Goal: Task Accomplishment & Management: Manage account settings

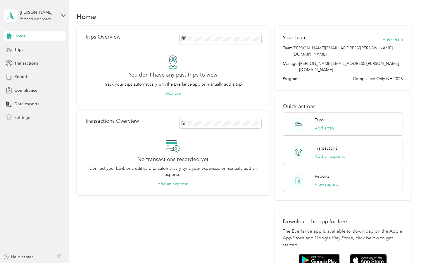
click at [28, 116] on span "Settings" at bounding box center [22, 118] width 16 height 6
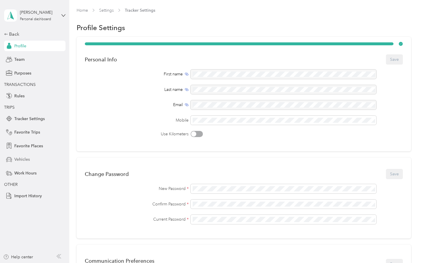
click at [24, 157] on span "Vehicles" at bounding box center [22, 160] width 16 height 6
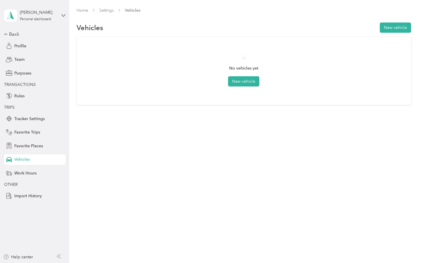
click at [257, 74] on div "No vehicles yet New vehicle" at bounding box center [244, 71] width 318 height 52
click at [251, 81] on button "New vehicle" at bounding box center [243, 81] width 31 height 10
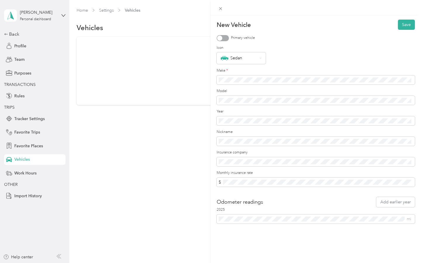
click at [249, 92] on label "Model" at bounding box center [316, 91] width 198 height 5
click at [244, 116] on span at bounding box center [316, 120] width 198 height 9
click at [232, 126] on form "New Vehicle Save Primary vehicle Icon Sedan Make * Model Year Nickname Insuranc…" at bounding box center [316, 122] width 198 height 204
click at [274, 209] on label "2025" at bounding box center [316, 209] width 198 height 5
click at [305, 205] on div "Odometer readings Add earlier year" at bounding box center [316, 202] width 198 height 10
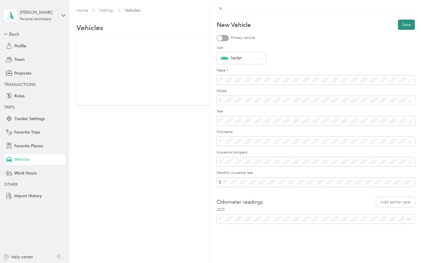
click at [407, 27] on button "Save" at bounding box center [406, 25] width 17 height 10
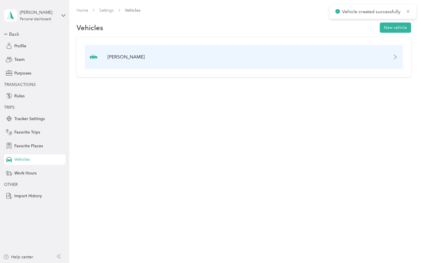
click at [134, 61] on div "[PERSON_NAME]" at bounding box center [244, 57] width 318 height 24
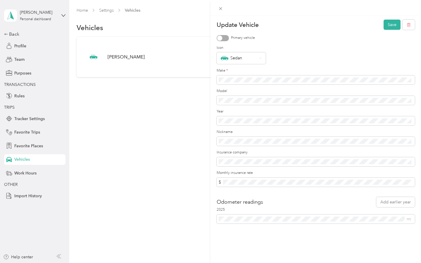
click at [5, 37] on div "Update Vehicle Save Primary vehicle Icon Sedan Make * Model Year Nickname Insur…" at bounding box center [210, 131] width 421 height 263
